Goal: Find specific page/section: Find specific page/section

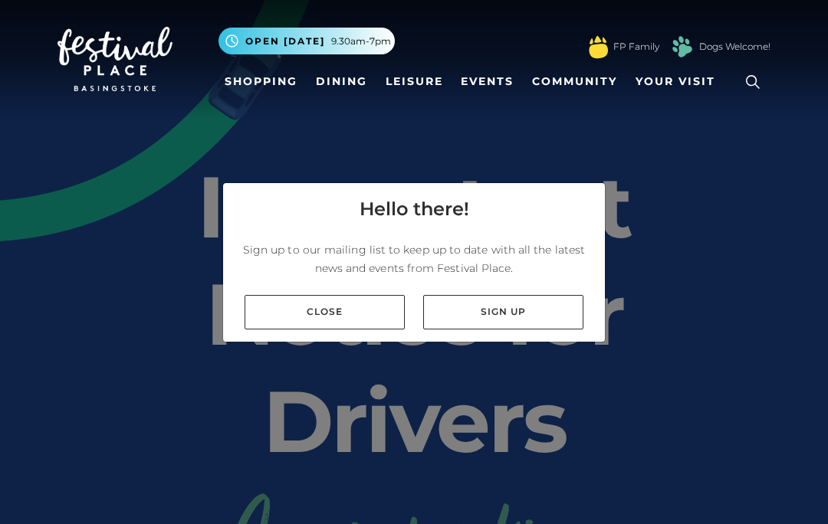
click at [372, 330] on link "Close" at bounding box center [324, 312] width 160 height 34
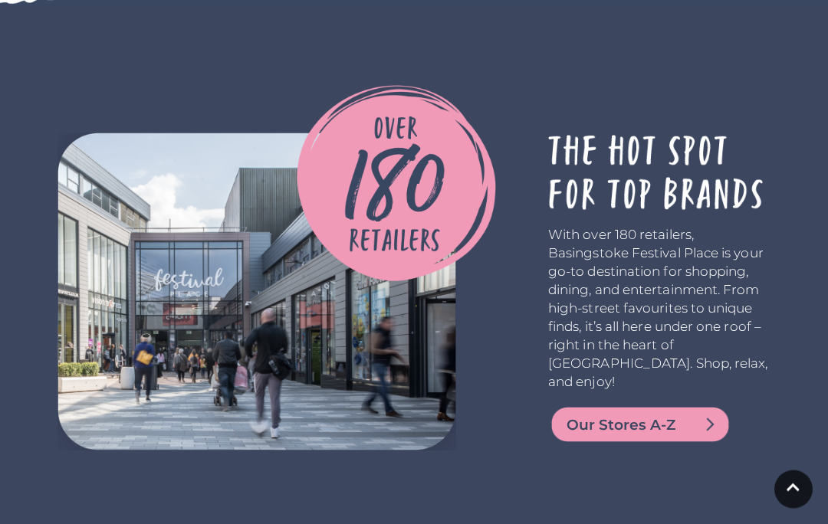
scroll to position [2907, 0]
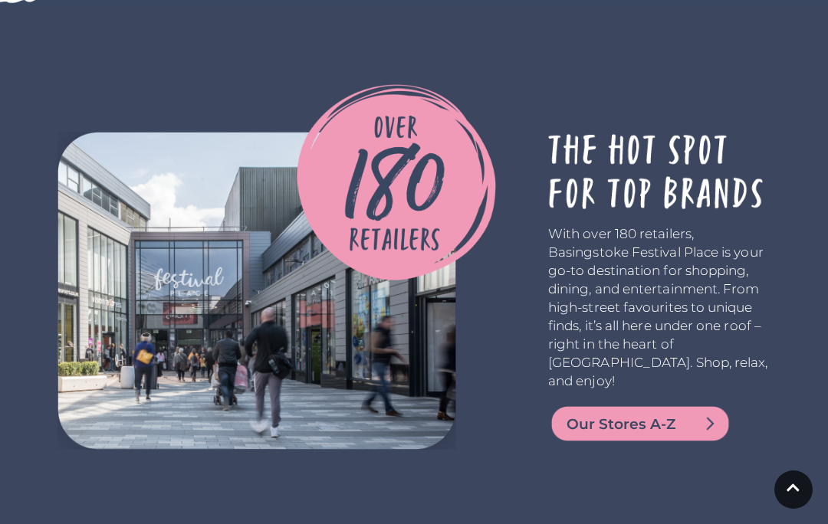
click at [710, 442] on img at bounding box center [640, 423] width 184 height 37
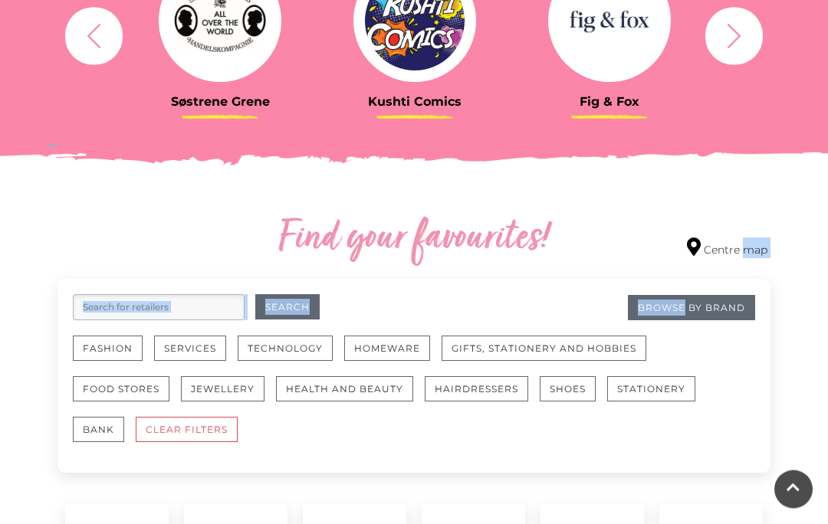
scroll to position [687, 0]
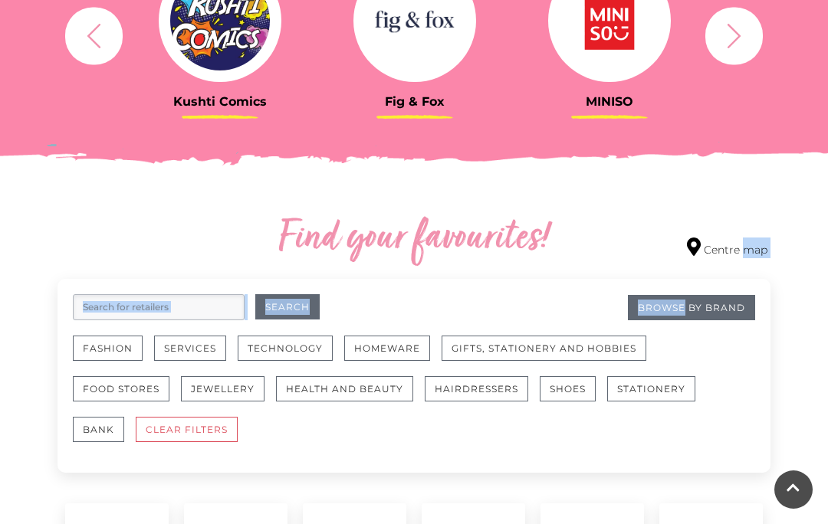
click at [119, 350] on button "Fashion" at bounding box center [108, 348] width 70 height 25
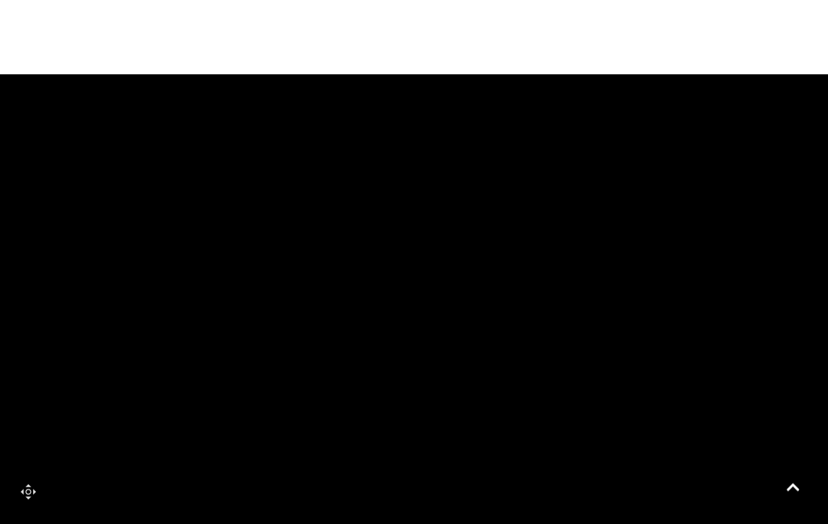
scroll to position [1037, 0]
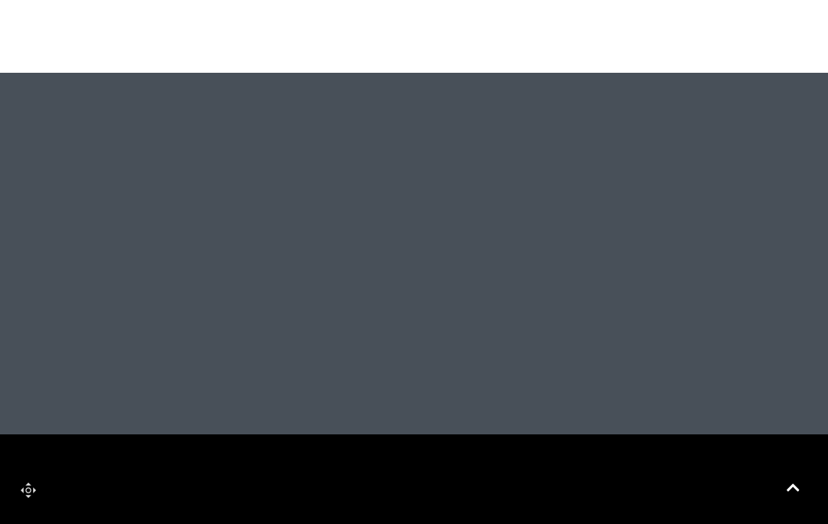
click at [300, 166] on div at bounding box center [414, 341] width 828 height 536
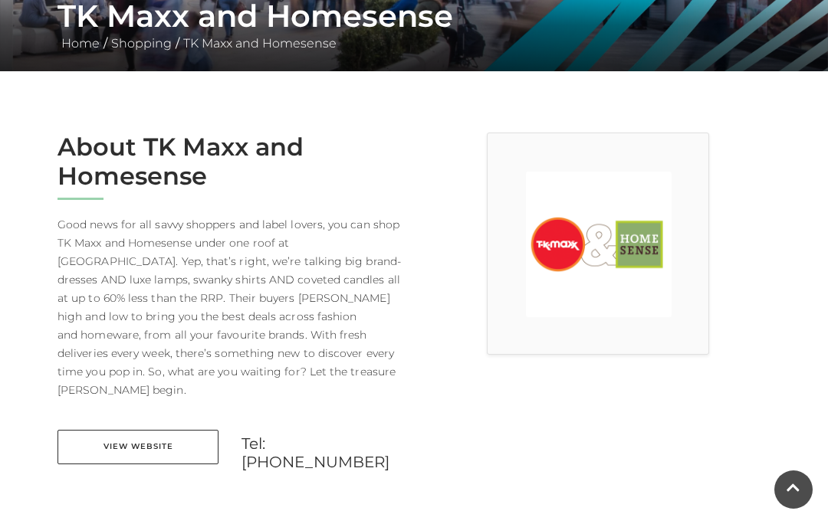
scroll to position [311, 0]
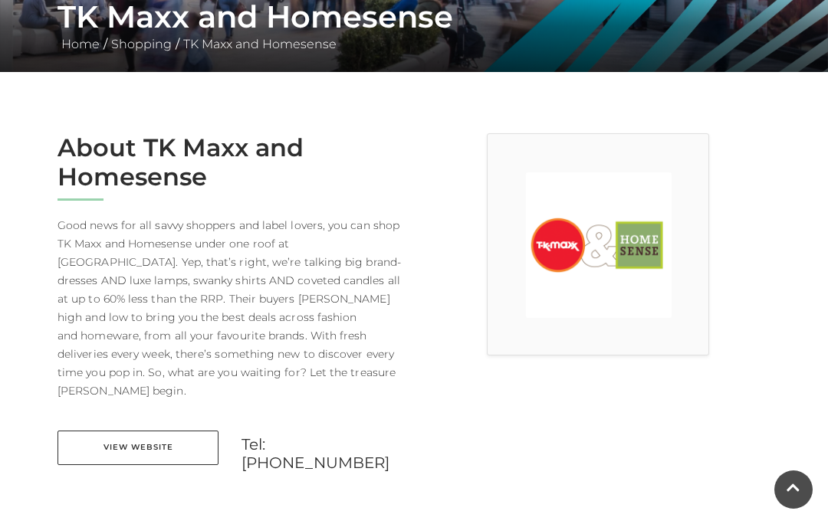
click at [479, 423] on div at bounding box center [598, 309] width 368 height 353
click at [186, 431] on link "View Website" at bounding box center [137, 448] width 161 height 34
